Goal: Check status: Check status

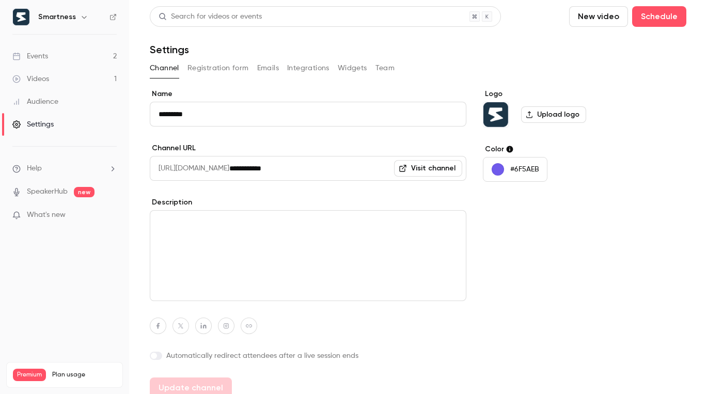
click at [77, 53] on link "Events 2" at bounding box center [64, 56] width 129 height 23
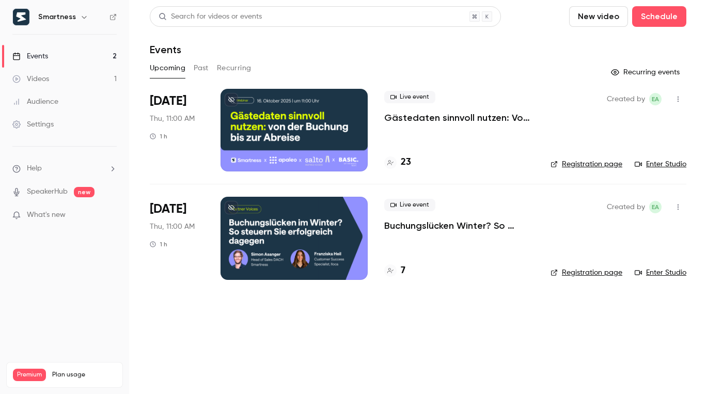
click at [204, 65] on button "Past" at bounding box center [201, 68] width 15 height 17
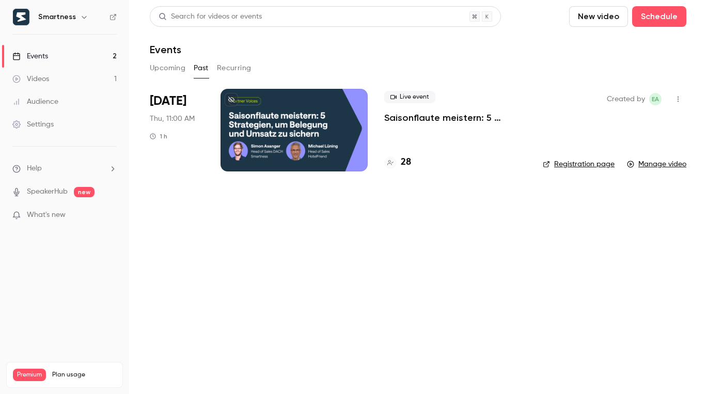
click at [402, 101] on icon "button" at bounding box center [678, 98] width 8 height 7
click at [163, 71] on div at bounding box center [353, 197] width 707 height 394
click at [169, 65] on button "Upcoming" at bounding box center [168, 68] width 36 height 17
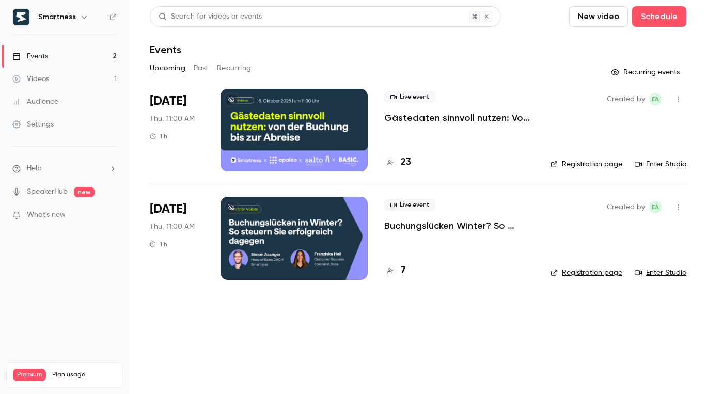
click at [402, 165] on icon at bounding box center [637, 164] width 7 height 5
